Goal: Find specific page/section: Find specific page/section

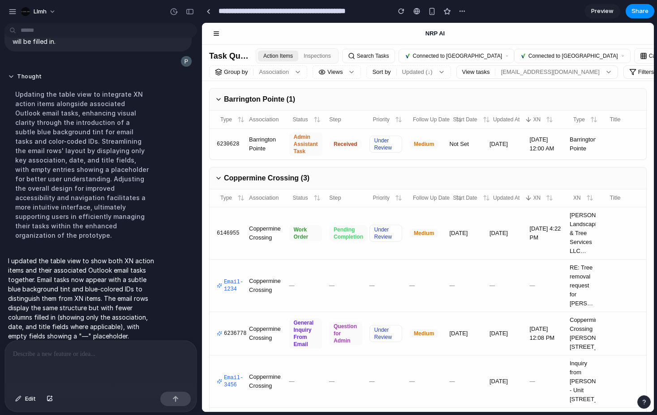
click at [253, 105] on h2 "Barrington Pointe (1)" at bounding box center [255, 99] width 80 height 11
click at [216, 103] on icon at bounding box center [218, 99] width 7 height 7
click at [307, 55] on button "Inspections" at bounding box center [317, 56] width 38 height 11
click at [342, 70] on span "Views" at bounding box center [334, 72] width 15 height 9
click at [408, 77] on button "Sort by Updated (↓)" at bounding box center [408, 71] width 84 height 13
